Goal: Task Accomplishment & Management: Complete application form

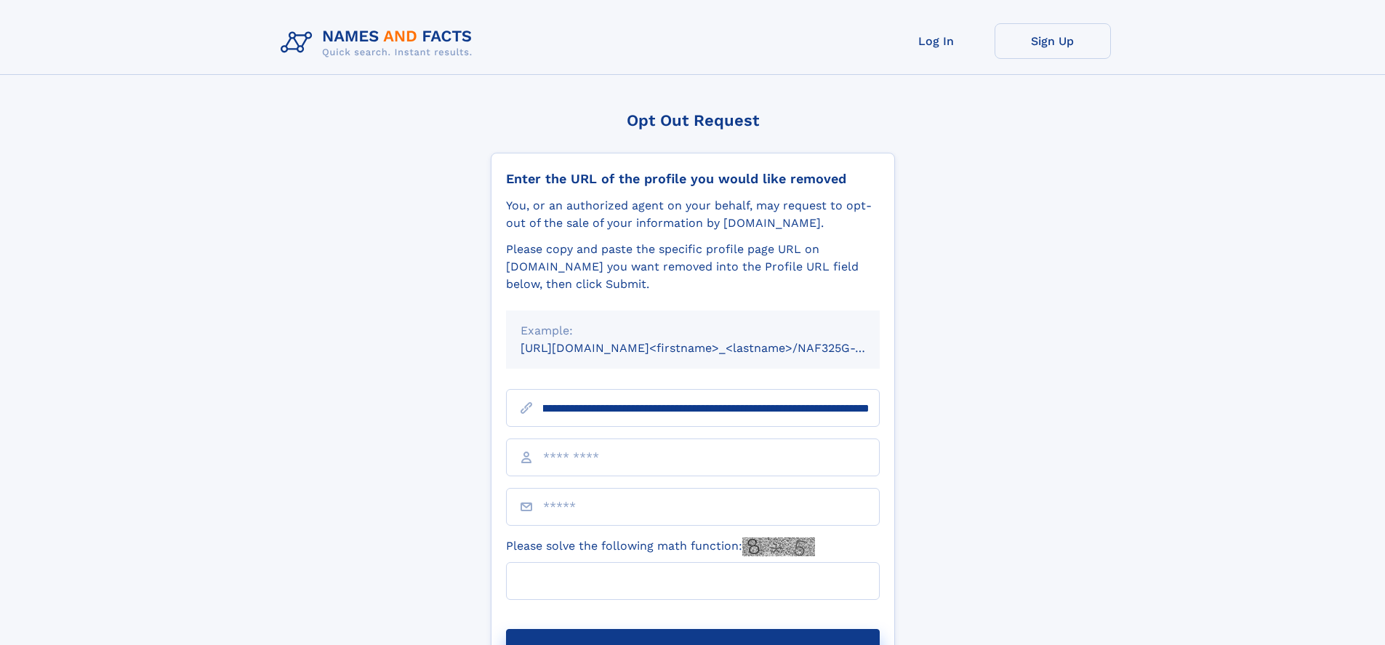
scroll to position [0, 179]
type input "**********"
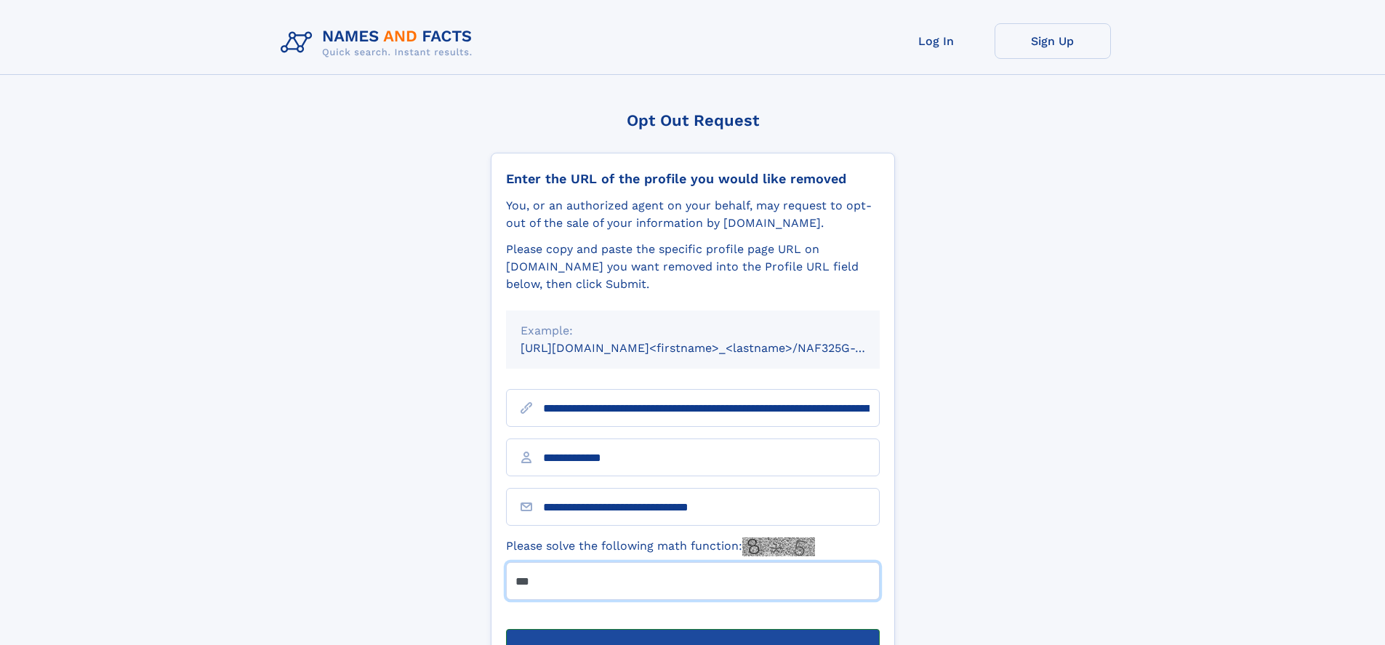
type input "***"
click at [692, 629] on button "Submit Opt Out Request" at bounding box center [693, 652] width 374 height 47
